Goal: Browse casually: Explore the website without a specific task or goal

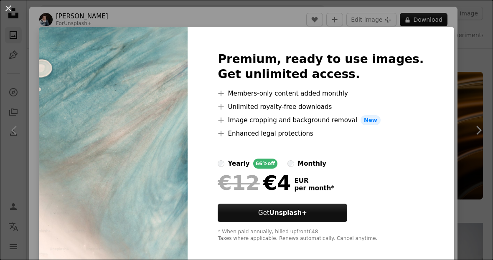
scroll to position [5899, 0]
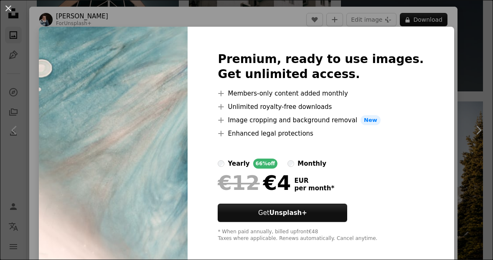
click at [466, 142] on div "An X shape Premium, ready to use images. Get unlimited access. A plus sign Memb…" at bounding box center [246, 130] width 493 height 260
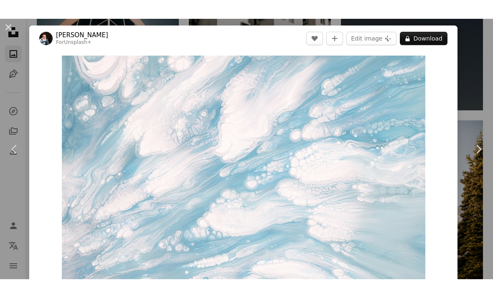
scroll to position [4470, 0]
